Goal: Task Accomplishment & Management: Complete application form

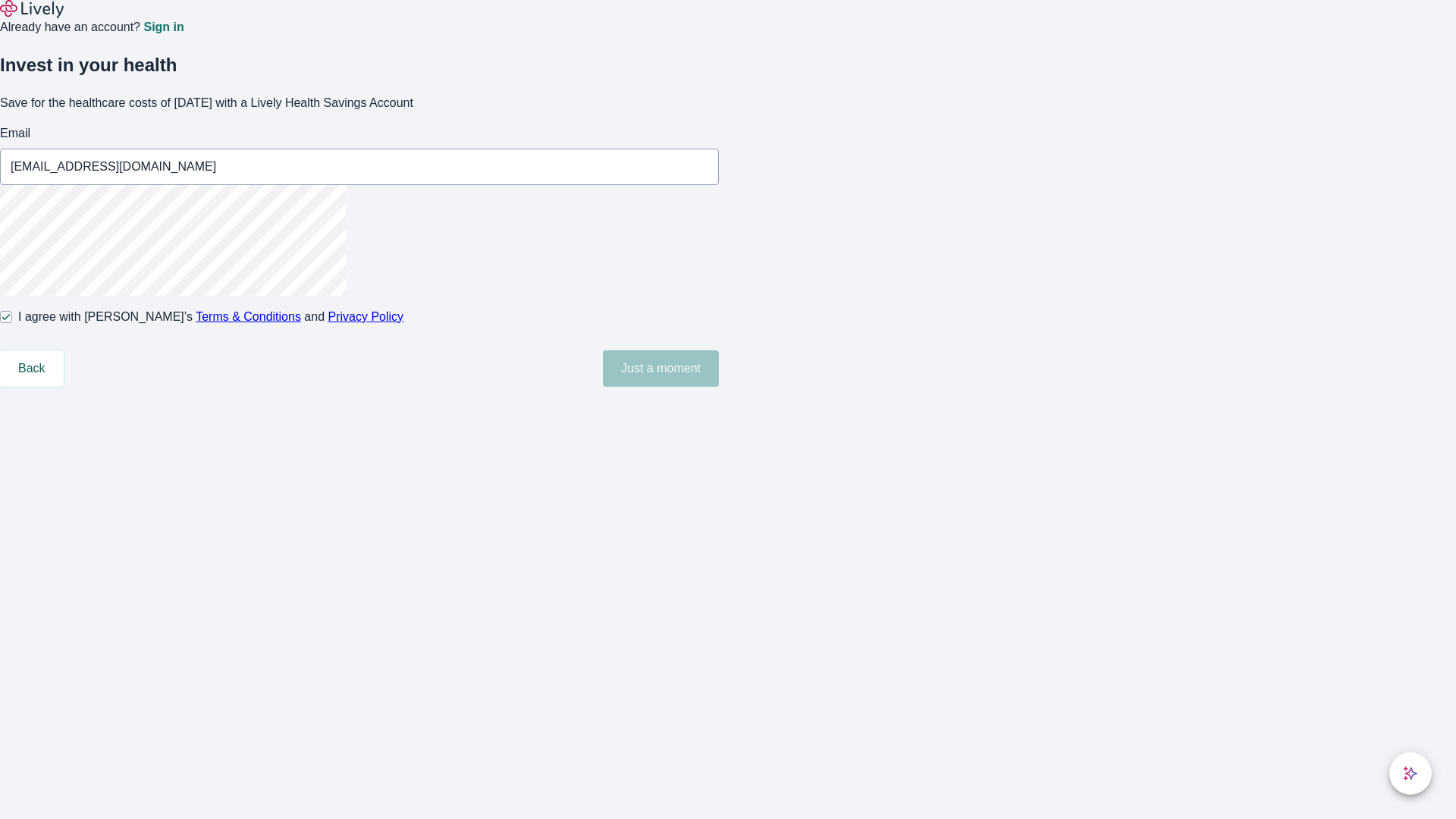
type input "[EMAIL_ADDRESS][DOMAIN_NAME]"
click at [13, 323] on input "I agree with Lively’s Terms & Conditions and Privacy Policy" at bounding box center [6, 317] width 13 height 13
checkbox input "false"
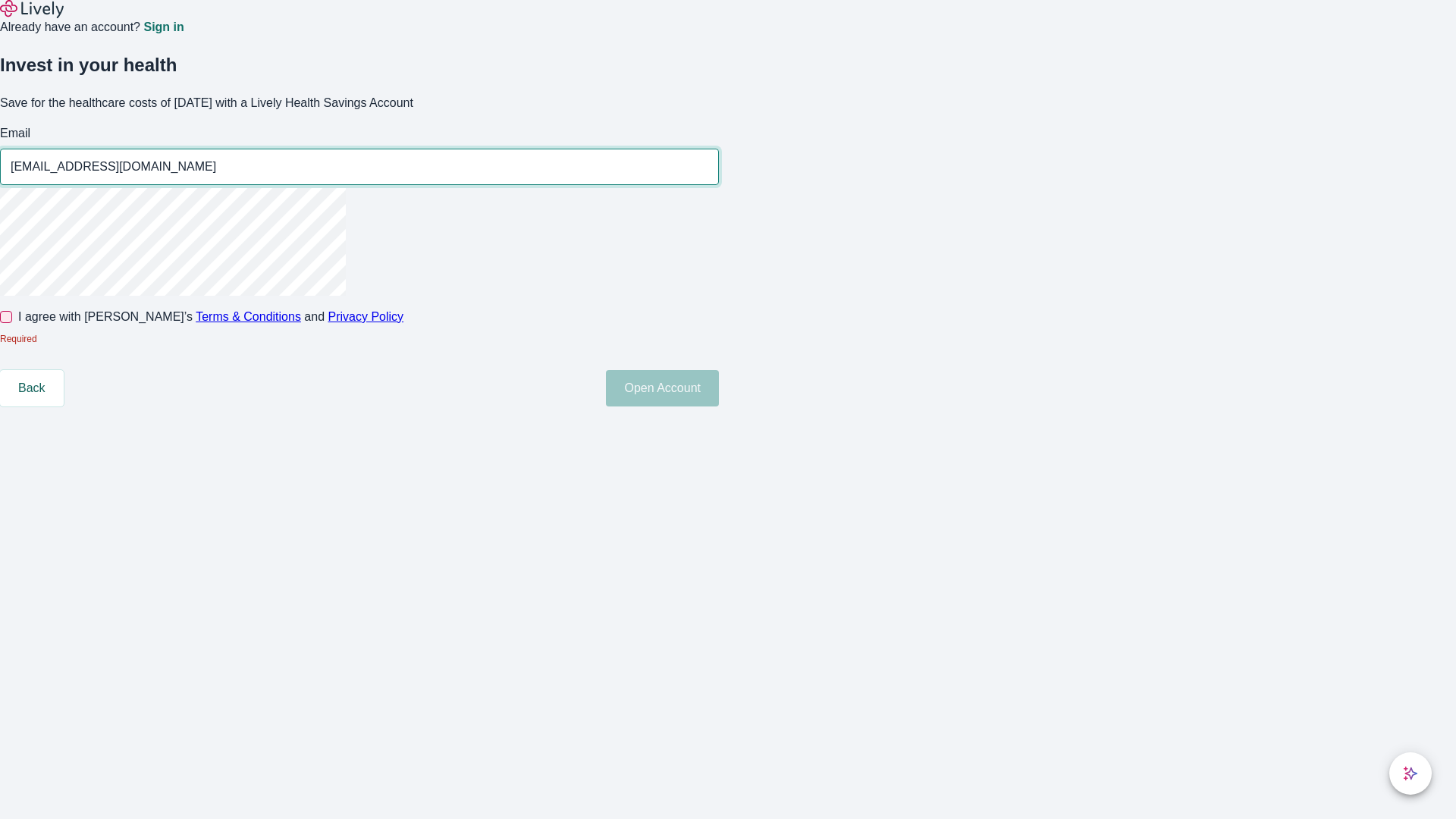
type input "[EMAIL_ADDRESS][DOMAIN_NAME]"
click at [13, 323] on input "I agree with Lively’s Terms & Conditions and Privacy Policy" at bounding box center [6, 317] width 13 height 13
checkbox input "true"
click at [719, 407] on button "Open Account" at bounding box center [662, 388] width 113 height 37
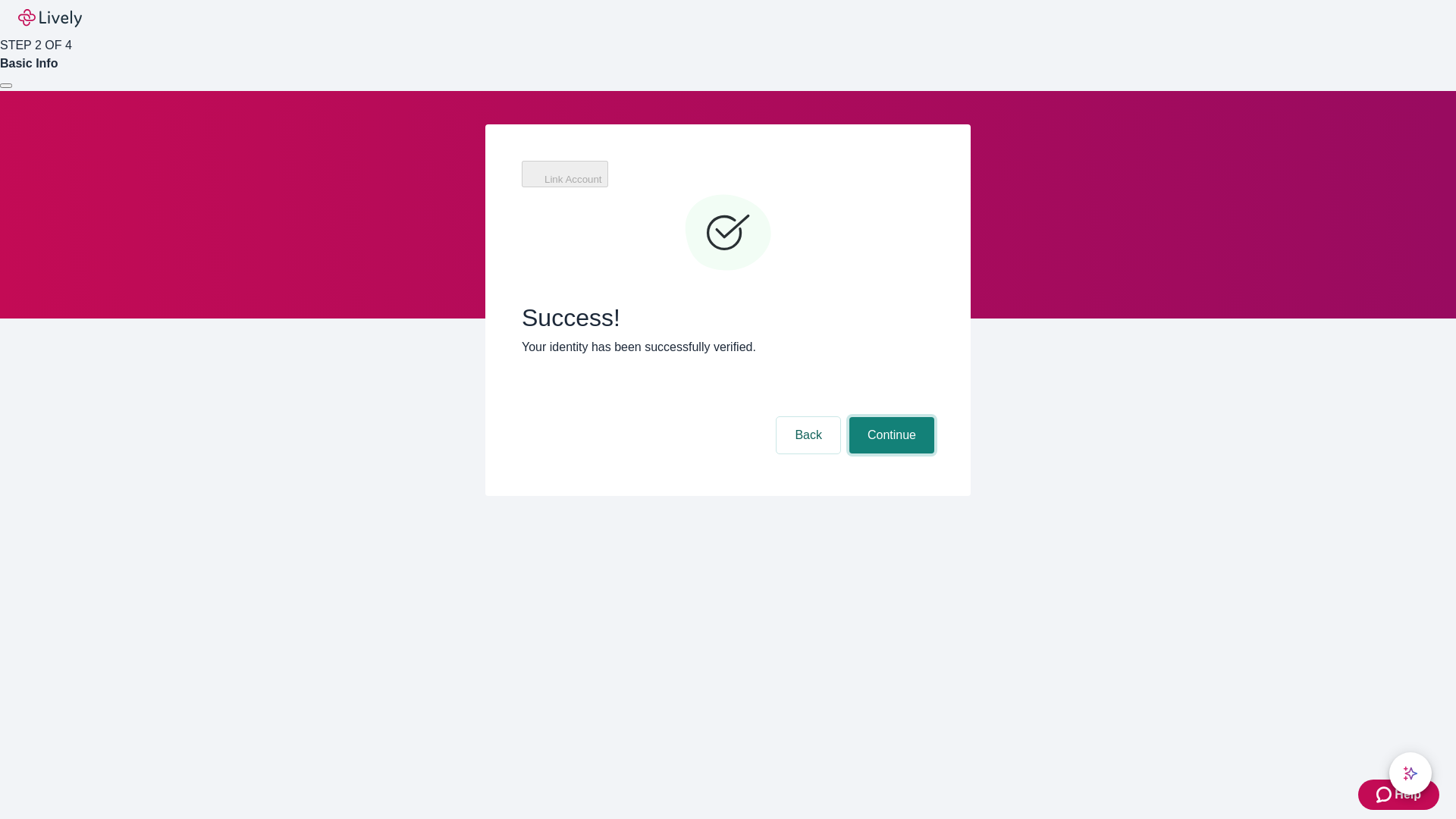
click at [890, 418] on button "Continue" at bounding box center [891, 436] width 85 height 37
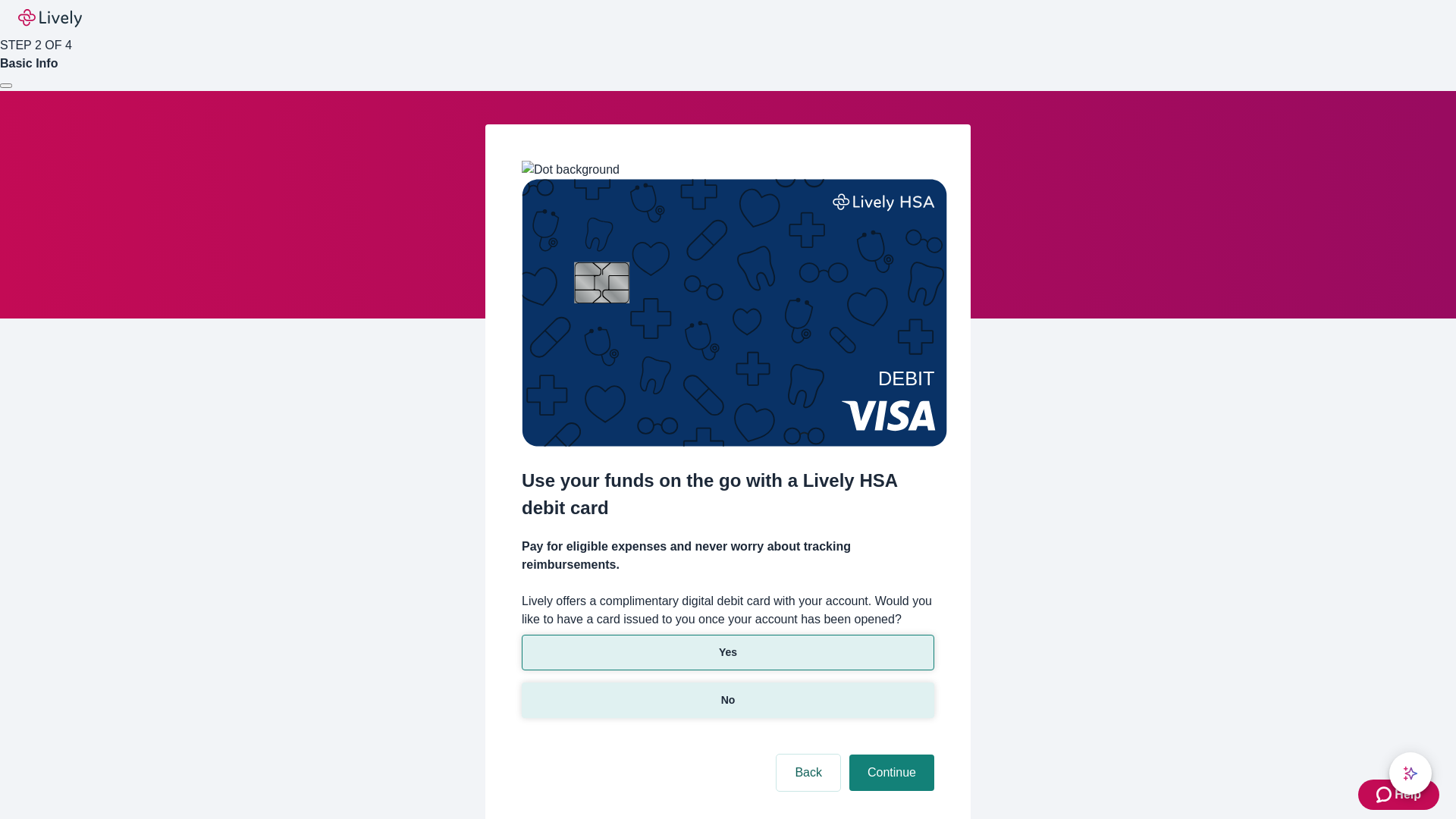
click at [727, 692] on p "No" at bounding box center [728, 700] width 14 height 16
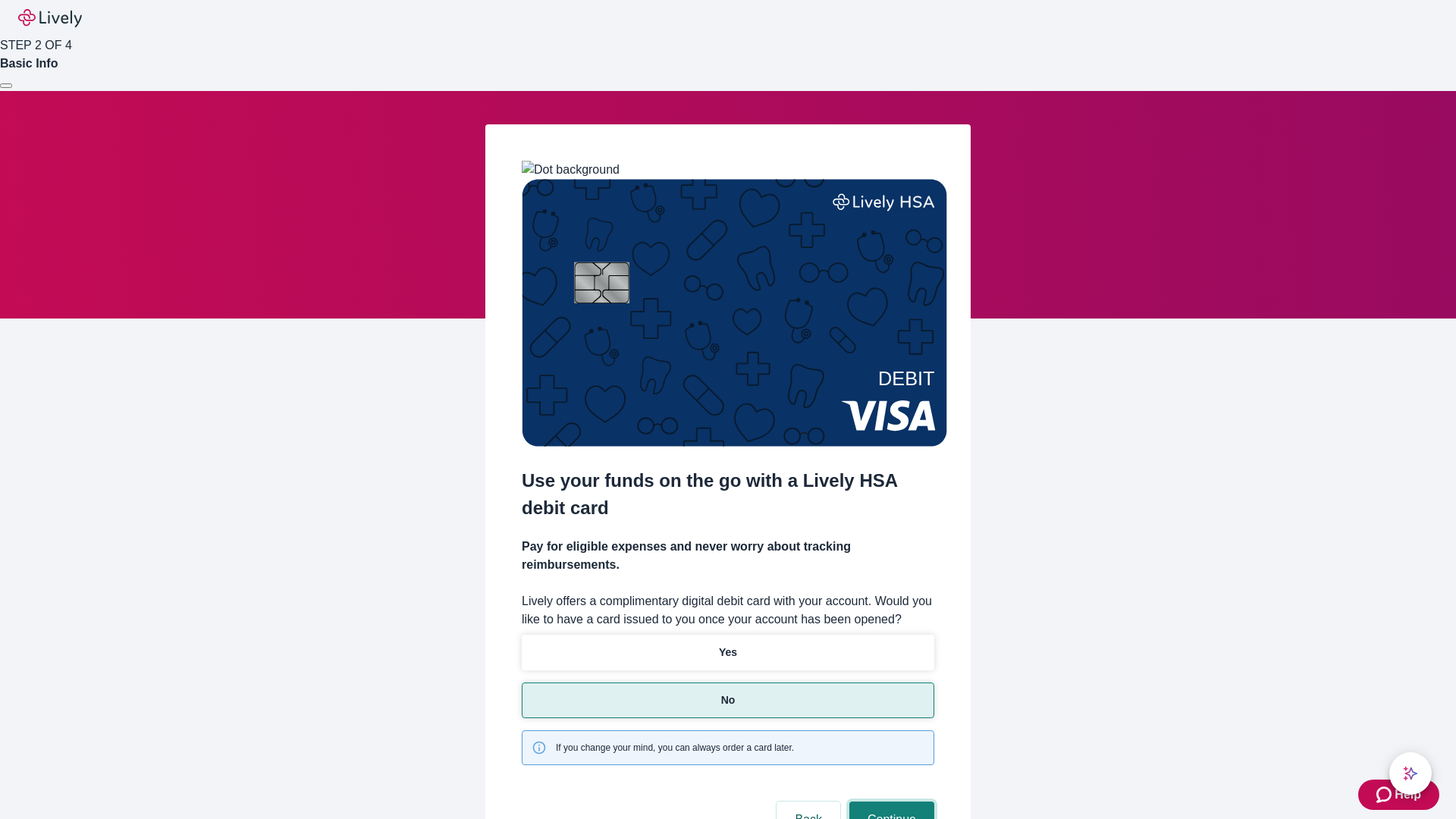
click at [890, 802] on button "Continue" at bounding box center [891, 820] width 85 height 37
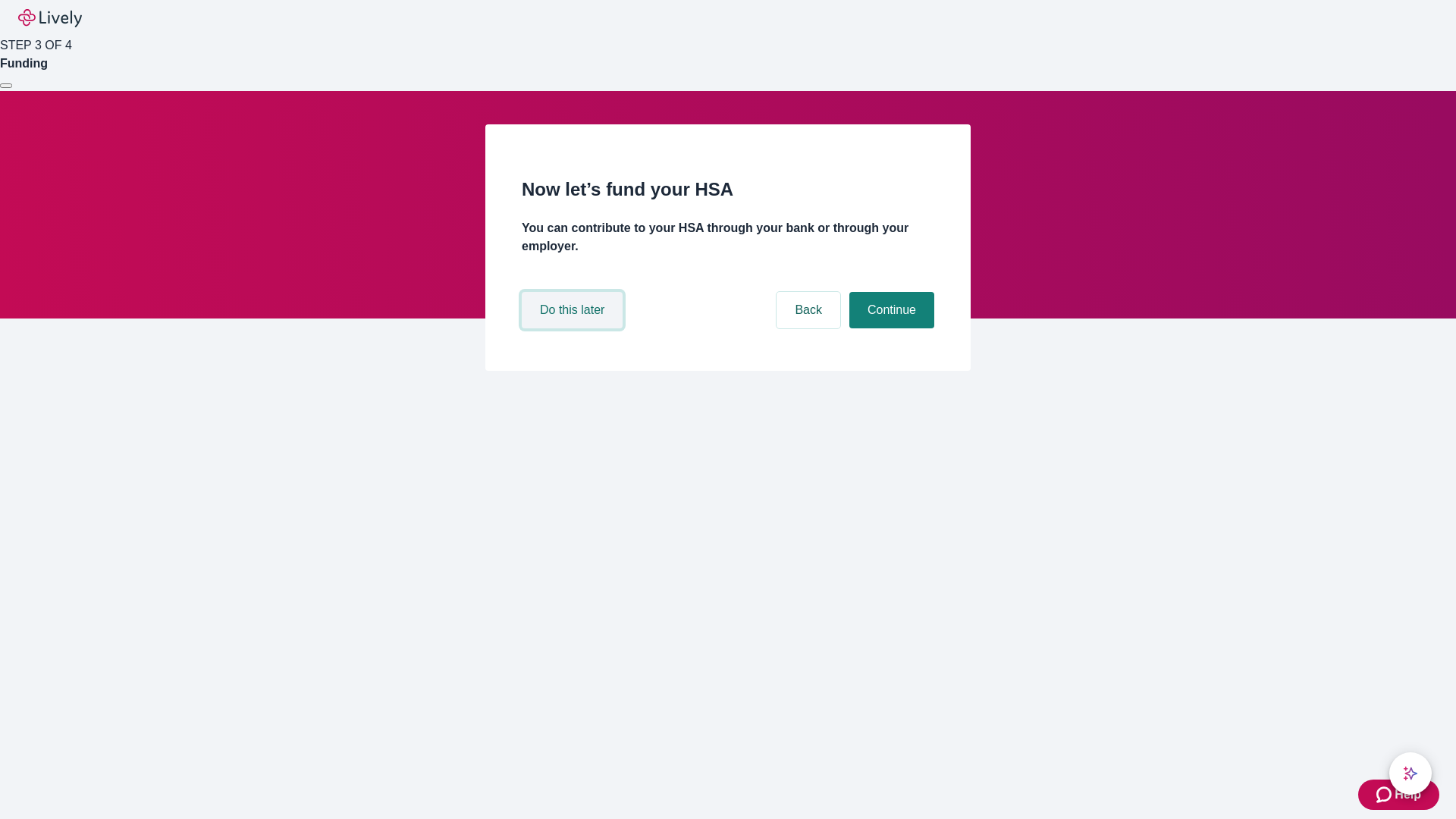
click at [574, 329] on button "Do this later" at bounding box center [572, 310] width 101 height 37
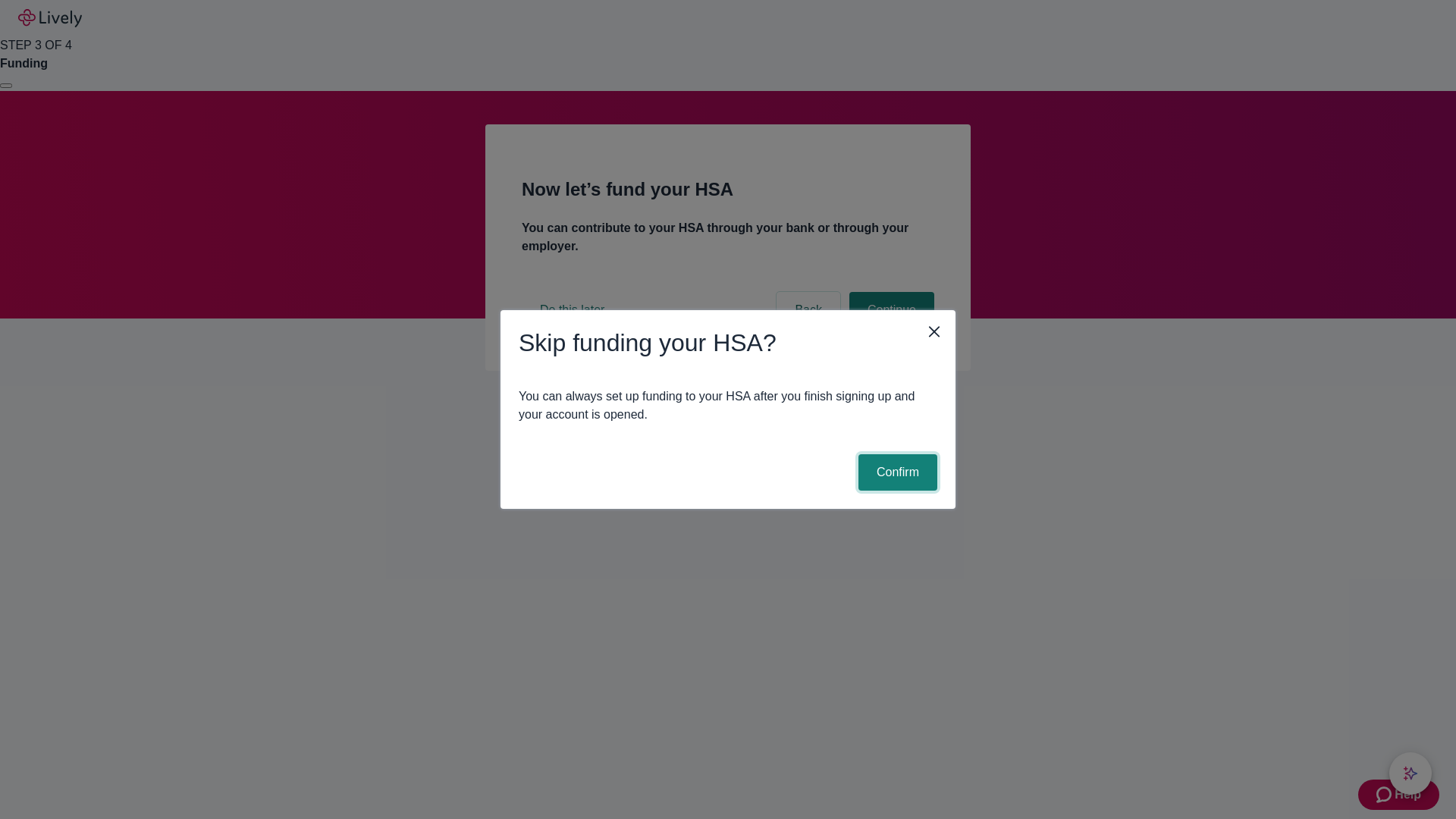
click at [896, 472] on button "Confirm" at bounding box center [898, 472] width 79 height 37
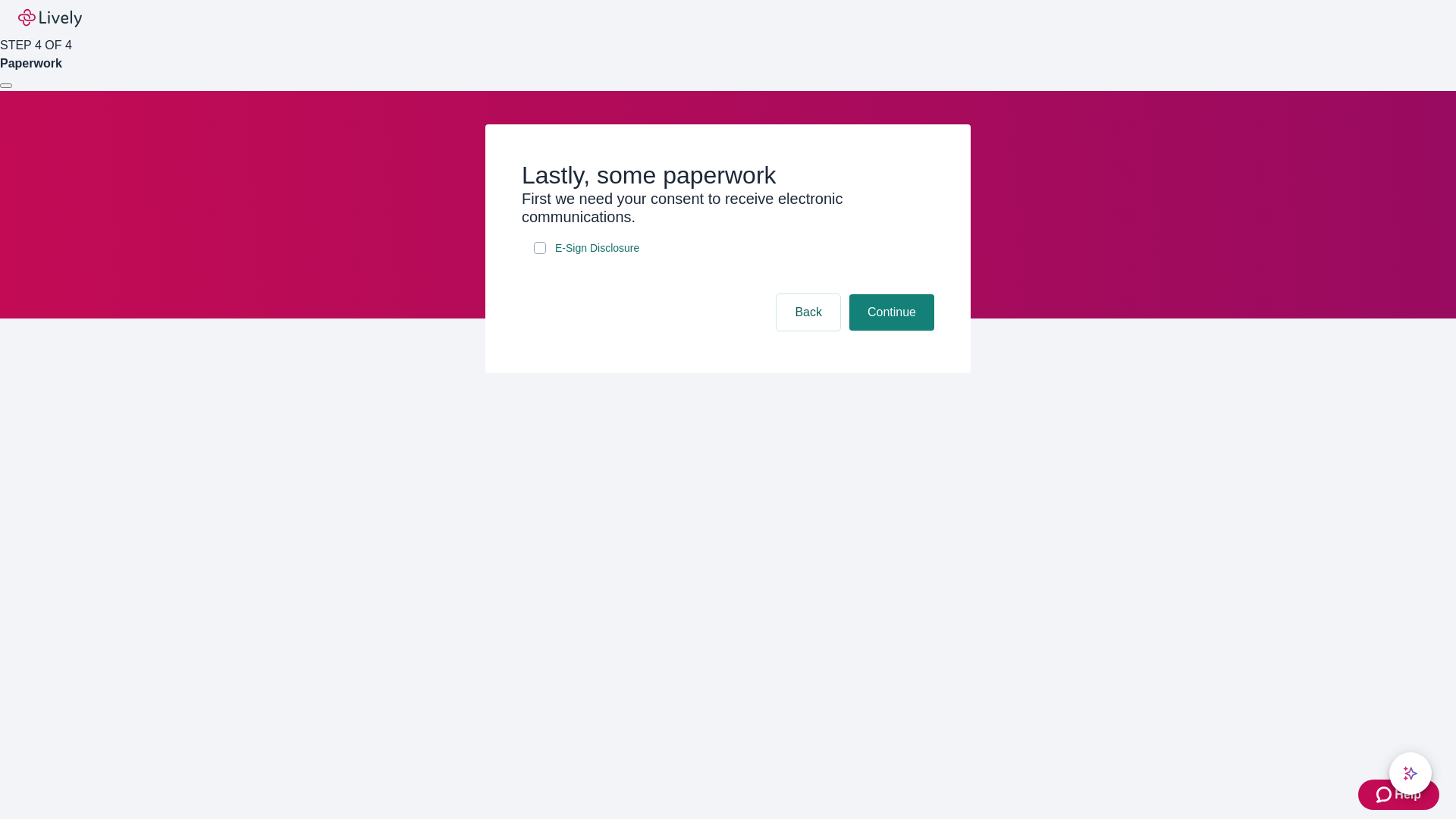
click at [539, 254] on input "E-Sign Disclosure" at bounding box center [540, 248] width 13 height 13
checkbox input "true"
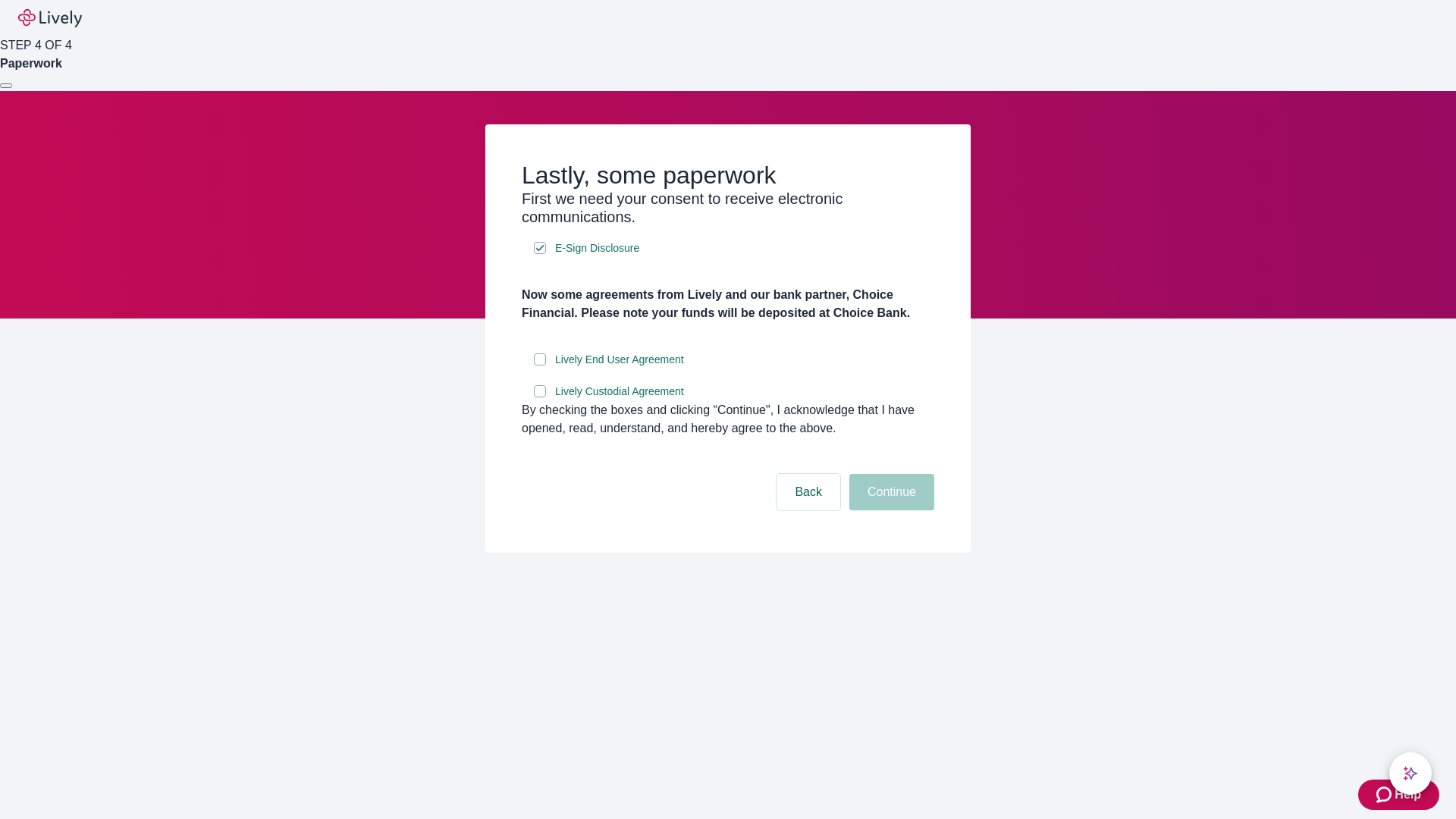
click at [539, 365] on input "Lively End User Agreement" at bounding box center [540, 360] width 13 height 13
checkbox input "true"
click at [539, 398] on input "Lively Custodial Agreement" at bounding box center [540, 392] width 13 height 13
checkbox input "true"
click at [890, 511] on button "Continue" at bounding box center [891, 492] width 85 height 37
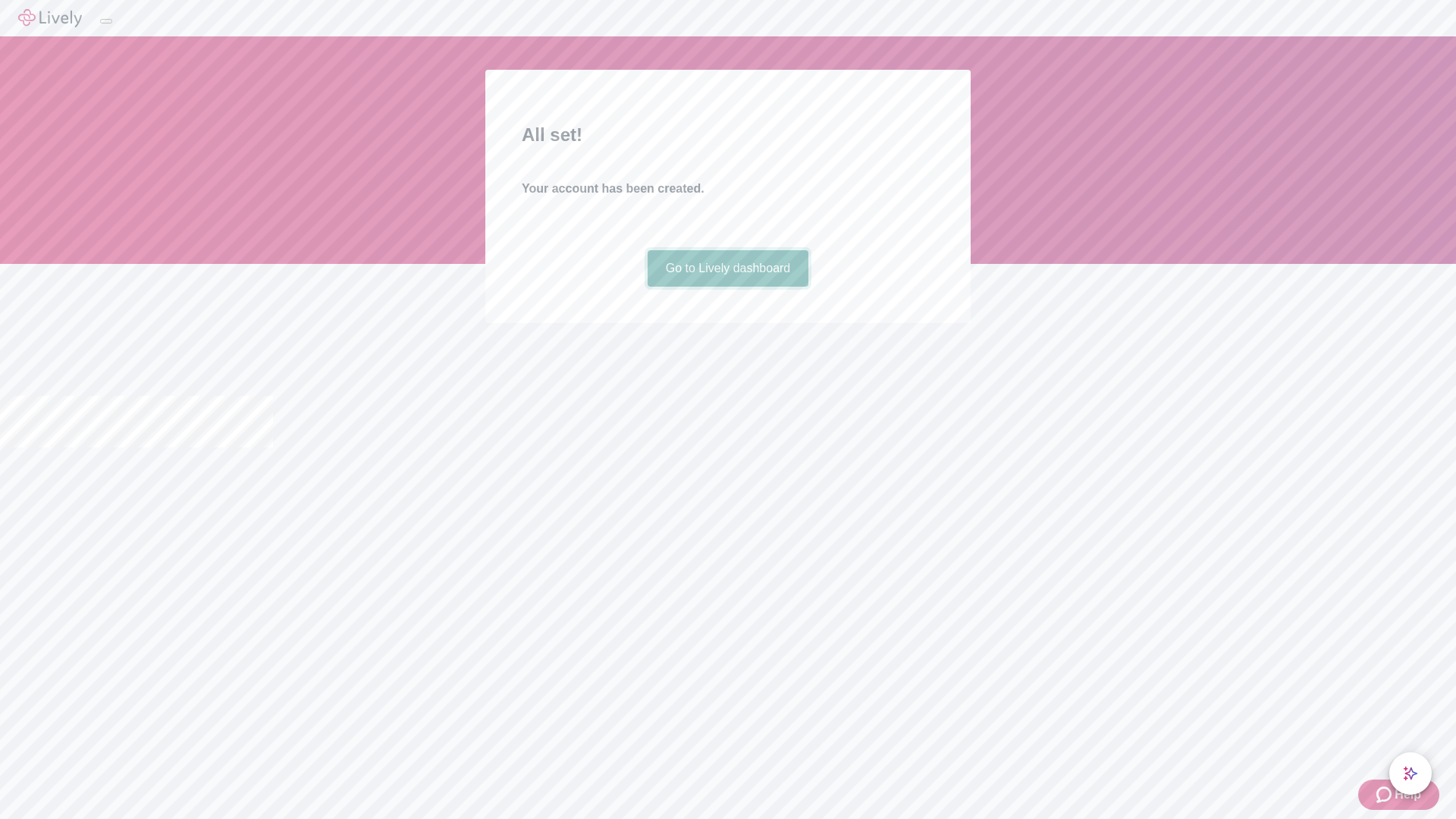
click at [727, 286] on link "Go to Lively dashboard" at bounding box center [728, 269] width 162 height 37
